Goal: Navigation & Orientation: Go to known website

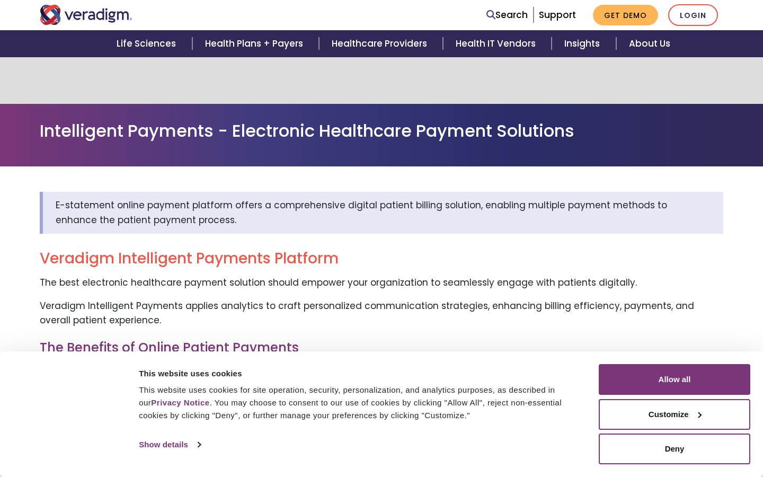
scroll to position [2771, 0]
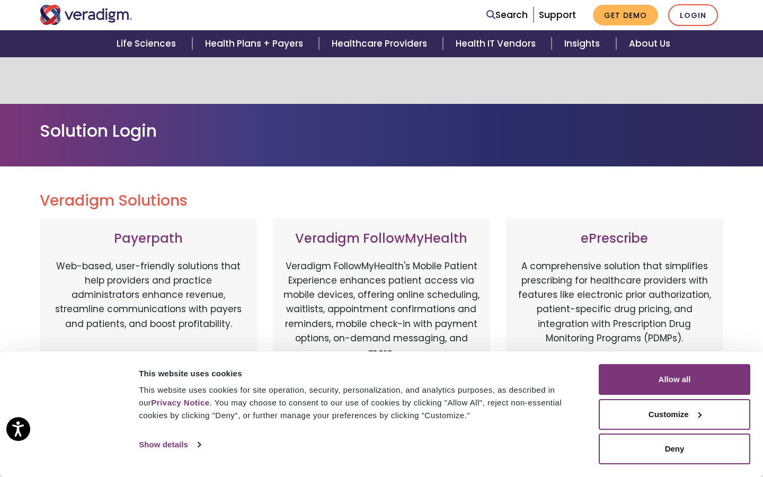
scroll to position [552, 0]
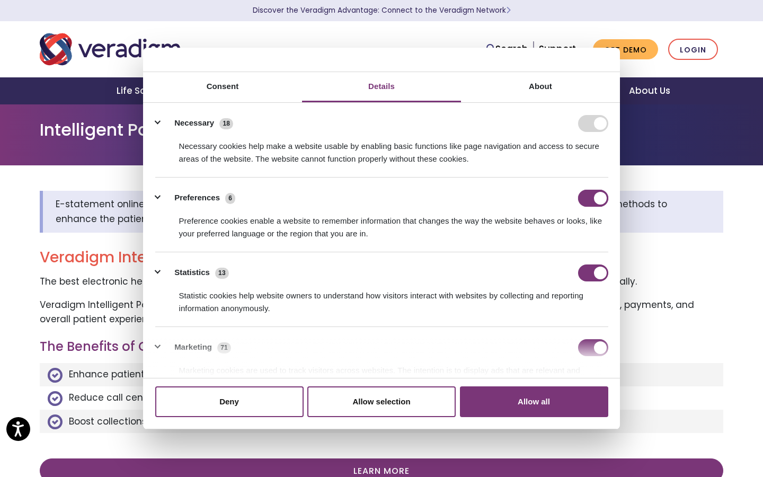
click at [593, 198] on input "Preferences" at bounding box center [593, 198] width 30 height 17
checkbox input "false"
click at [593, 272] on input "Statistics" at bounding box center [593, 272] width 30 height 17
checkbox input "false"
click at [593, 347] on input "Marketing" at bounding box center [593, 347] width 30 height 17
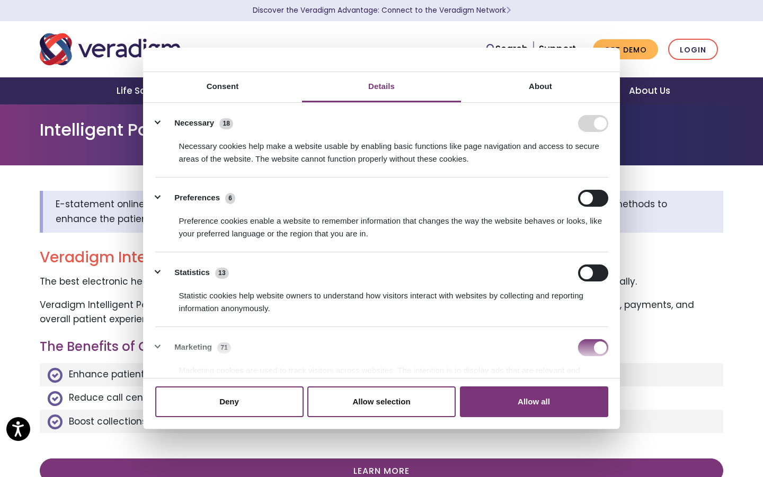
checkbox input "false"
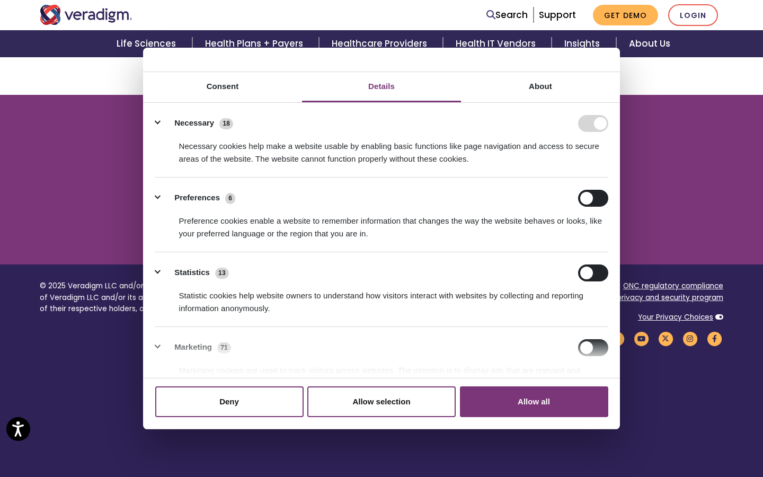
scroll to position [136, 0]
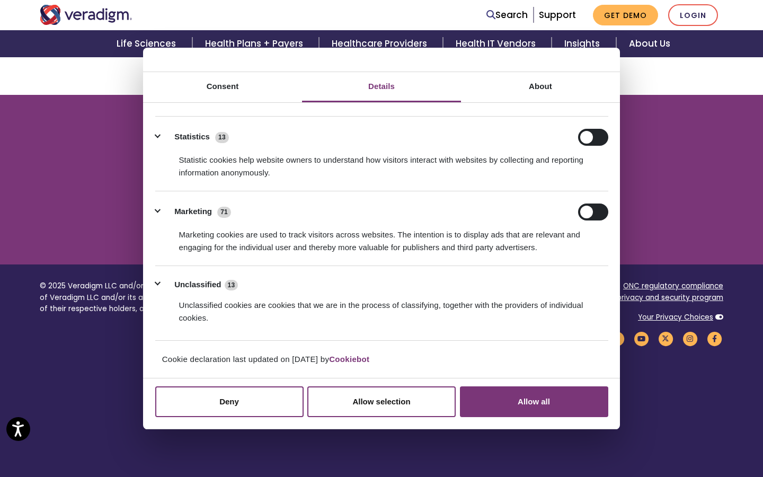
click at [534, 401] on button "Allow all" at bounding box center [534, 401] width 148 height 31
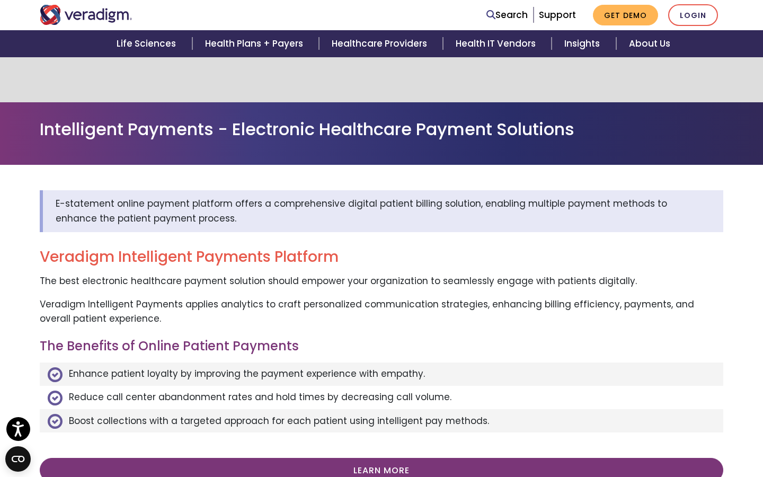
scroll to position [2771, 0]
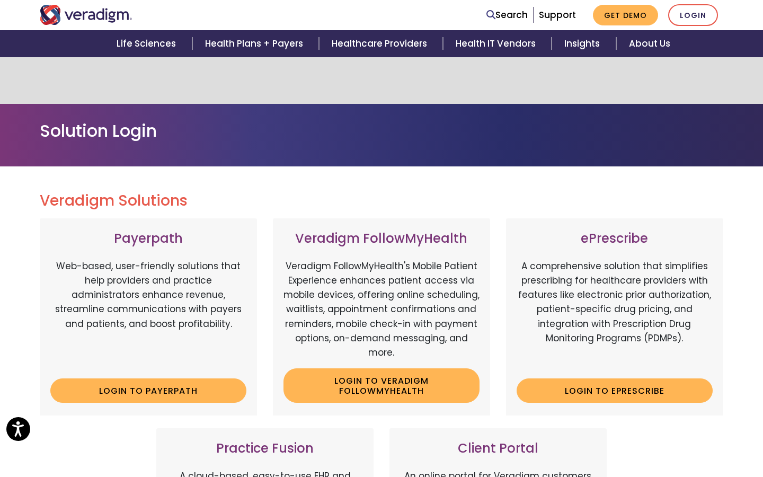
scroll to position [552, 0]
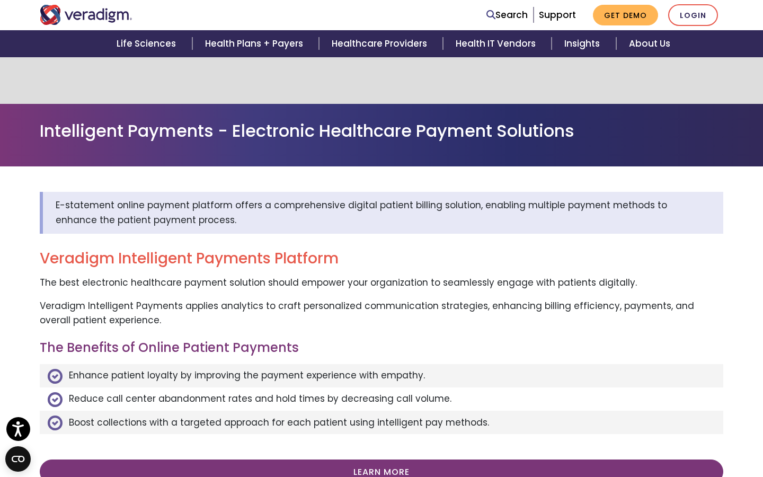
scroll to position [2771, 0]
